Goal: Information Seeking & Learning: Check status

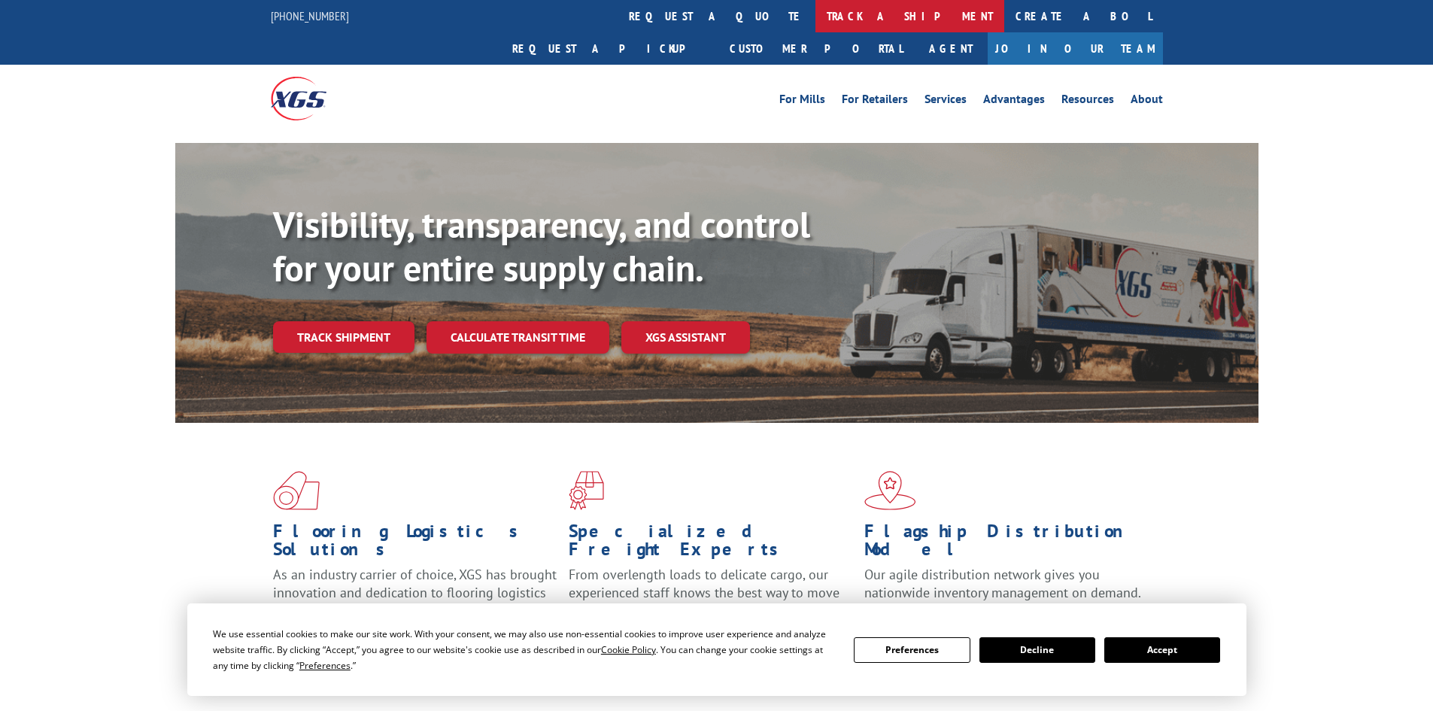
click at [815, 23] on link "track a shipment" at bounding box center [909, 16] width 189 height 32
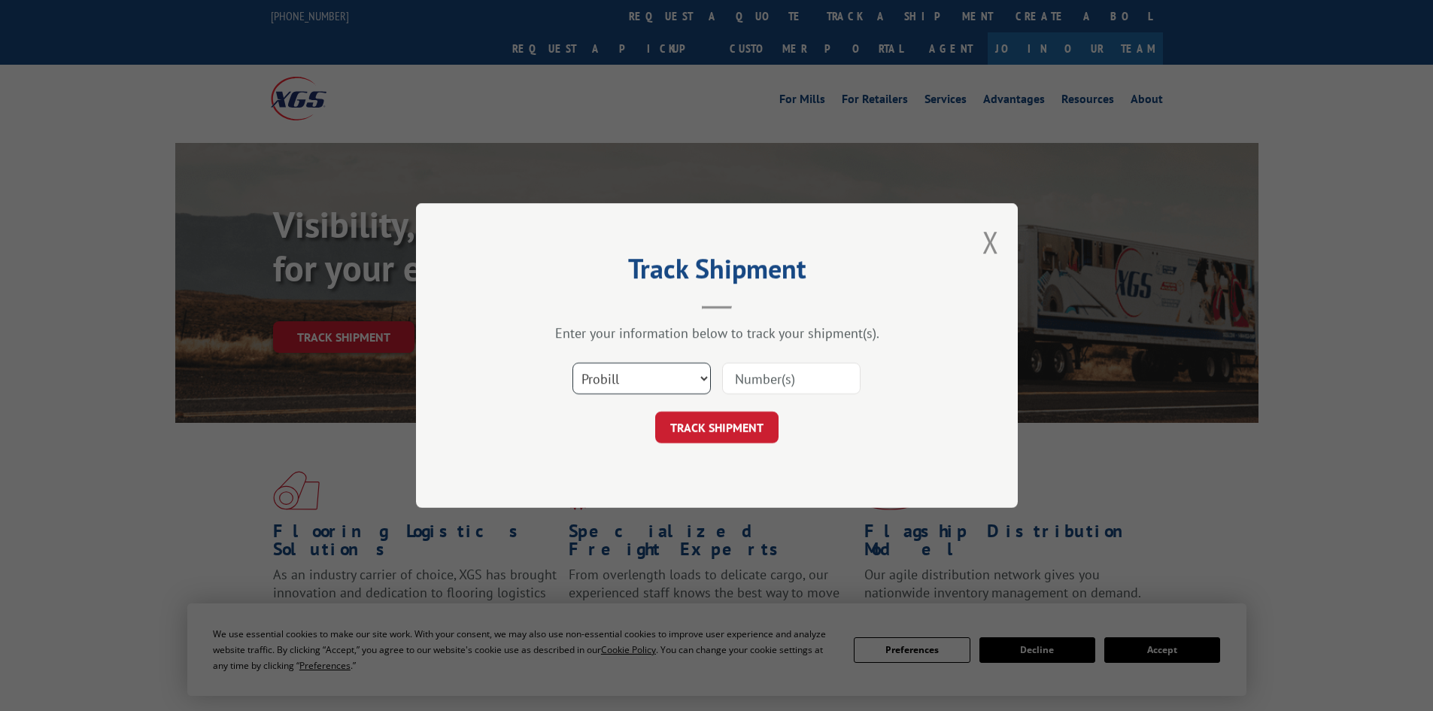
click at [700, 378] on select "Select category... Probill BOL PO" at bounding box center [641, 379] width 138 height 32
select select "bol"
click at [572, 363] on select "Select category... Probill BOL PO" at bounding box center [641, 379] width 138 height 32
paste input "7059488"
type input "7059488"
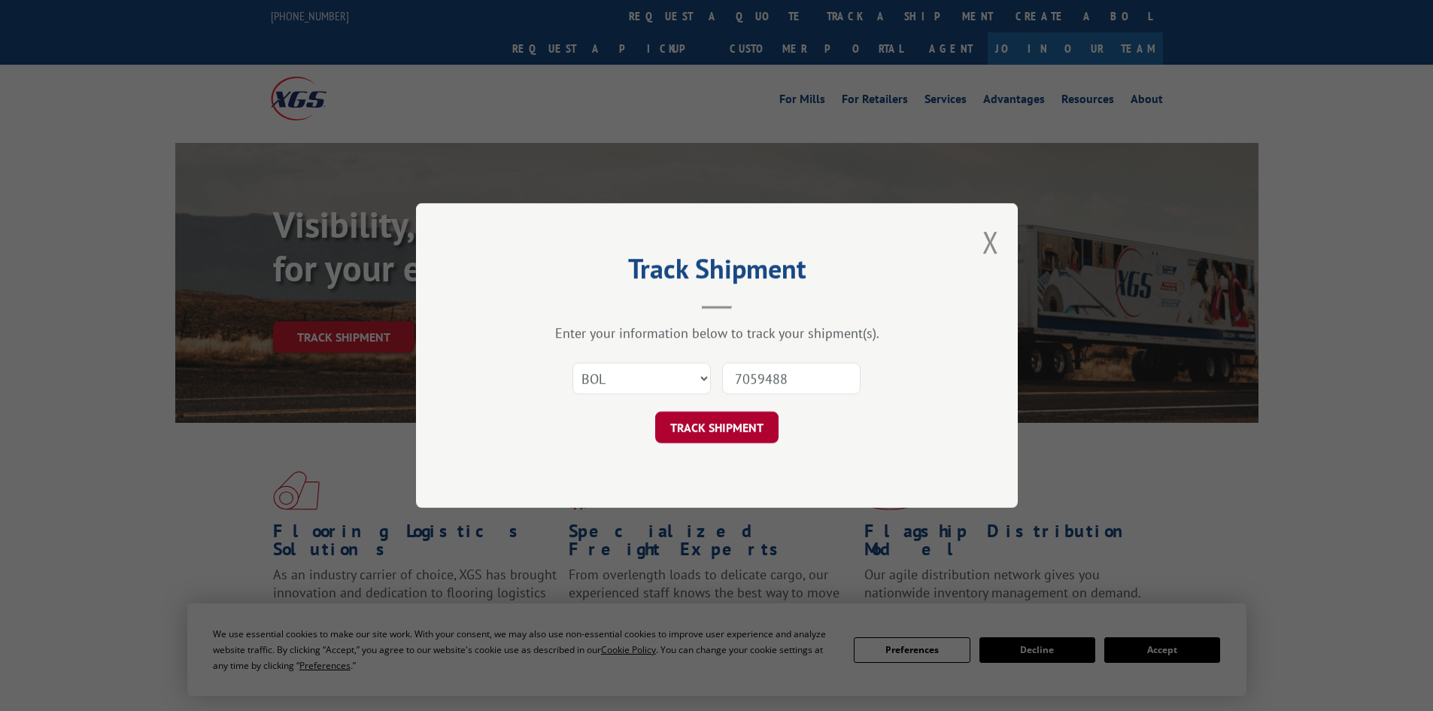
click at [717, 428] on button "TRACK SHIPMENT" at bounding box center [716, 427] width 123 height 32
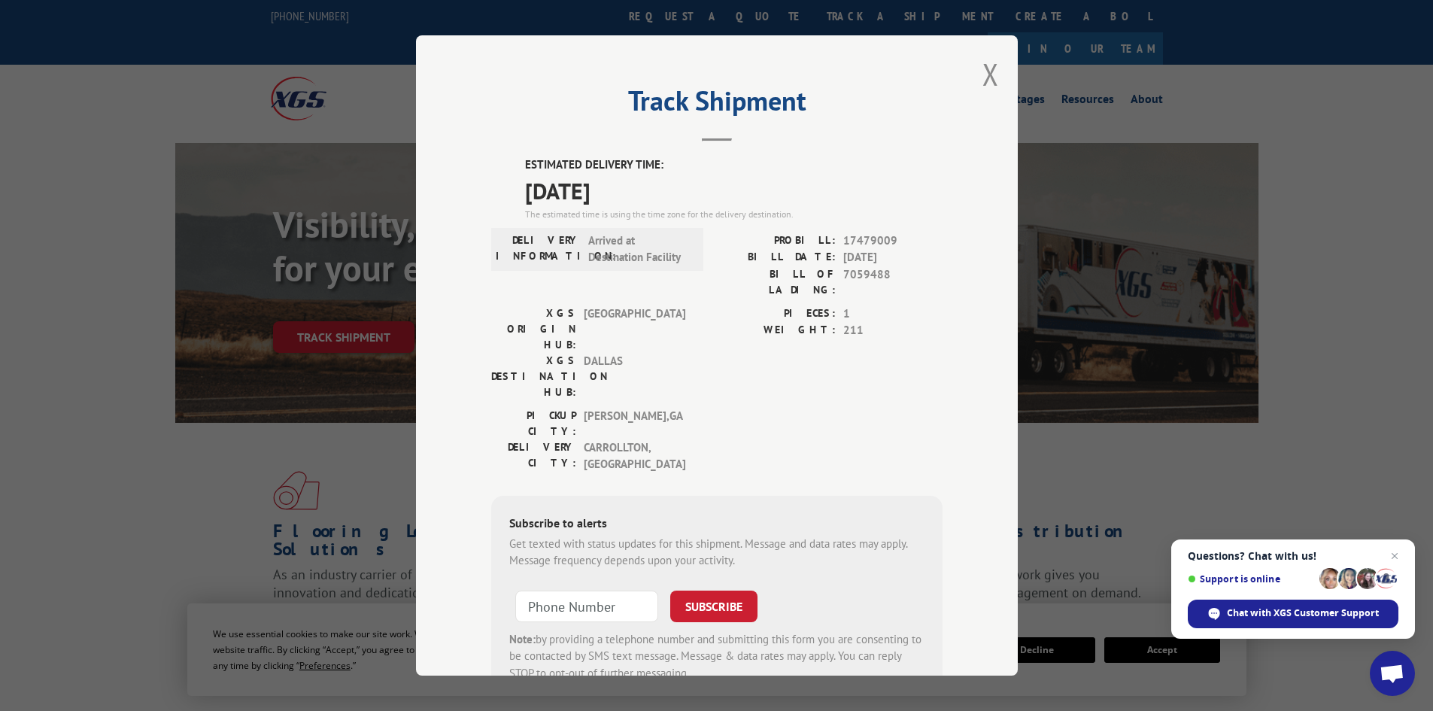
drag, startPoint x: 649, startPoint y: 193, endPoint x: 520, endPoint y: 108, distance: 154.4
click at [520, 108] on div "Track Shipment ESTIMATED DELIVERY TIME: [DATE] The estimated time is using the …" at bounding box center [717, 355] width 602 height 640
copy div "Track Shipment ESTIMATED DELIVERY TIME: [DATE]"
click at [982, 74] on button "Close modal" at bounding box center [990, 74] width 17 height 40
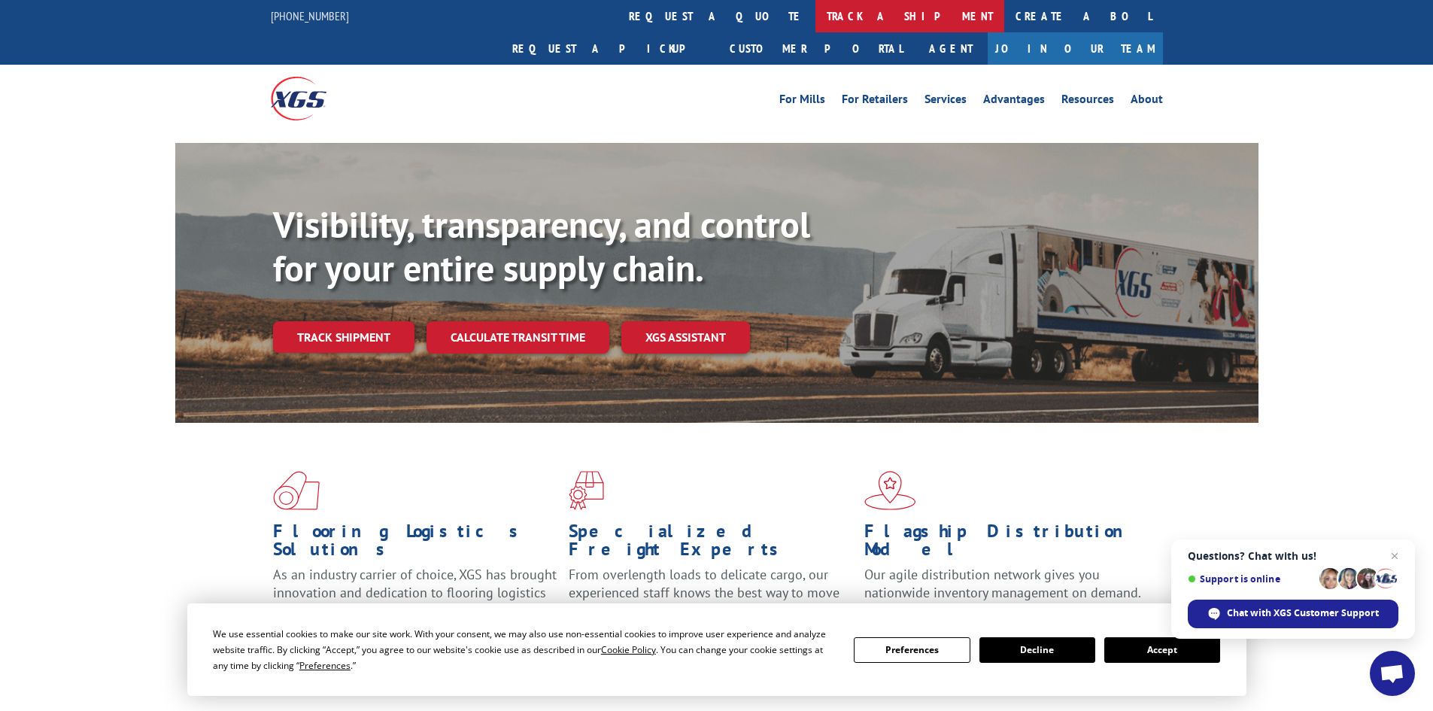
click at [815, 20] on link "track a shipment" at bounding box center [909, 16] width 189 height 32
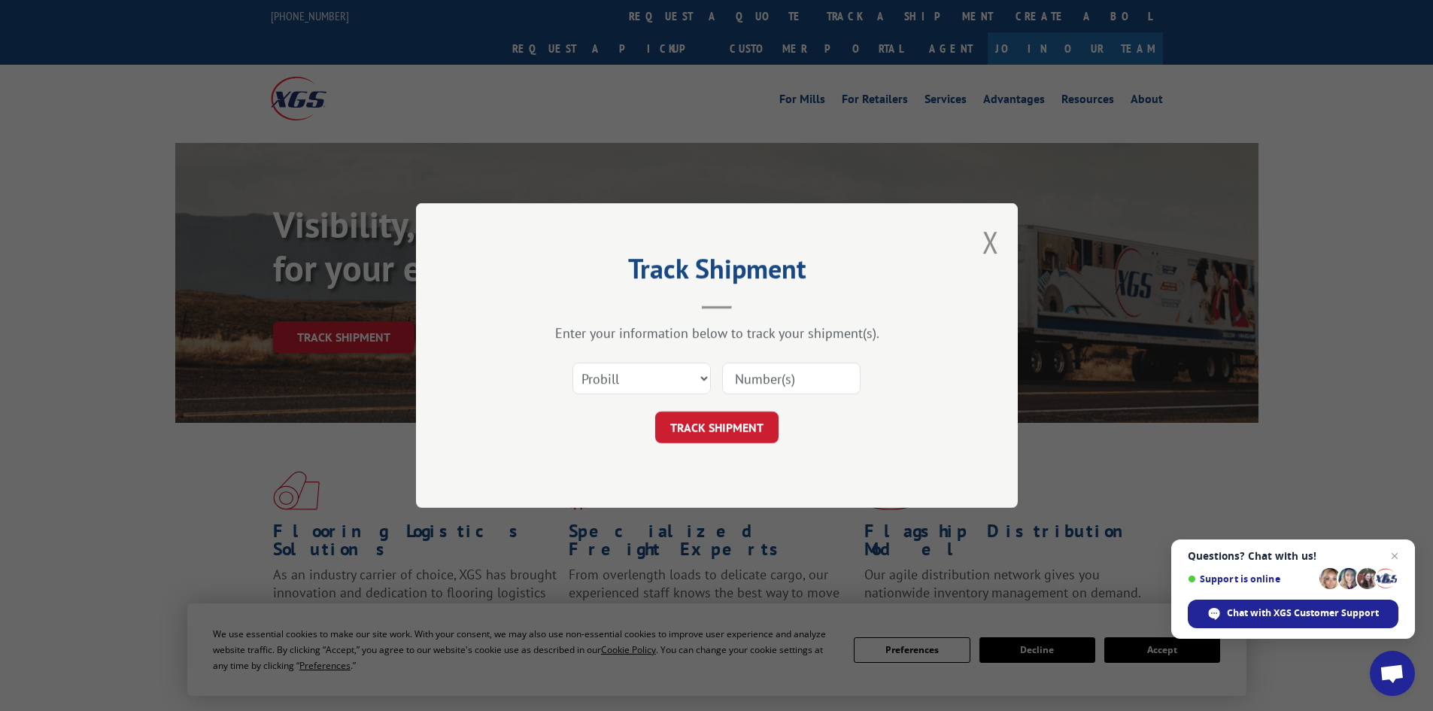
click at [794, 377] on input at bounding box center [791, 379] width 138 height 32
paste input "15339966"
type input "15339966"
click at [724, 428] on button "TRACK SHIPMENT" at bounding box center [716, 427] width 123 height 32
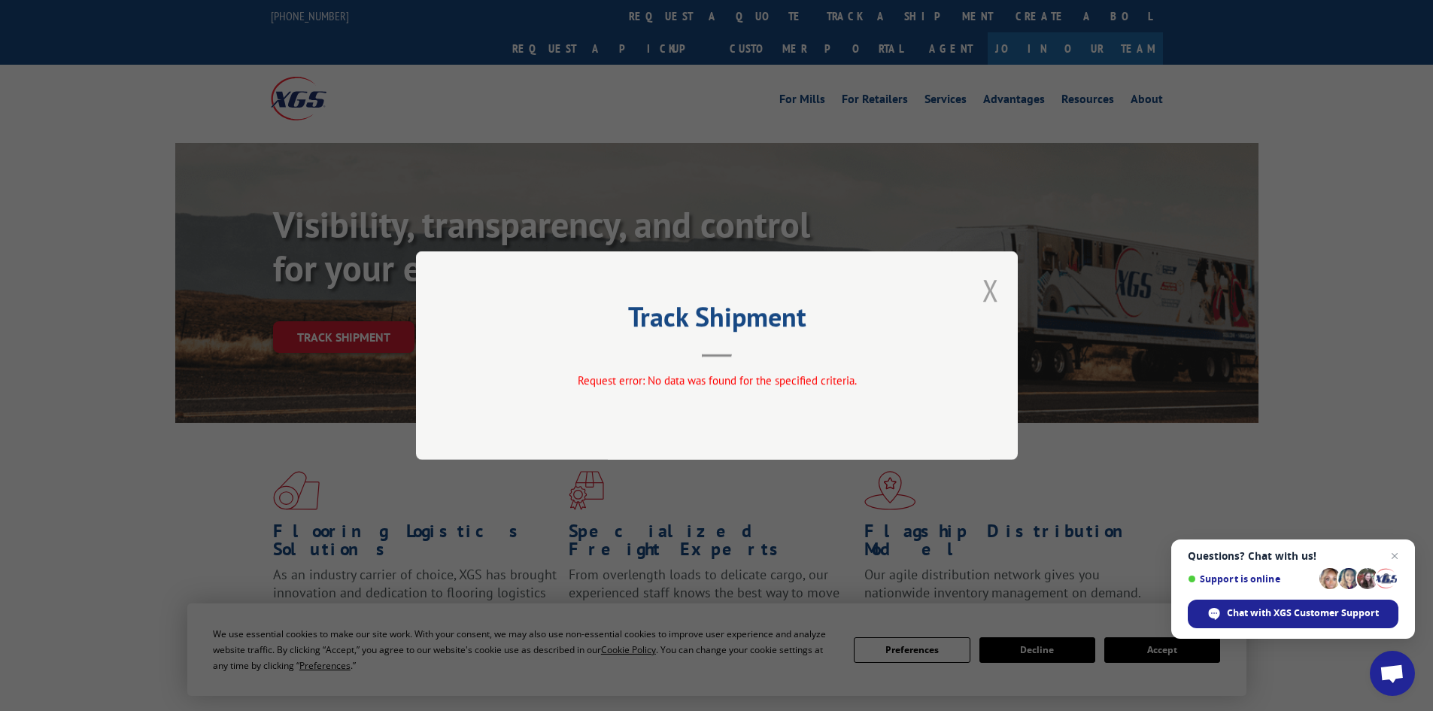
click at [984, 290] on button "Close modal" at bounding box center [990, 290] width 17 height 40
